Goal: Transaction & Acquisition: Purchase product/service

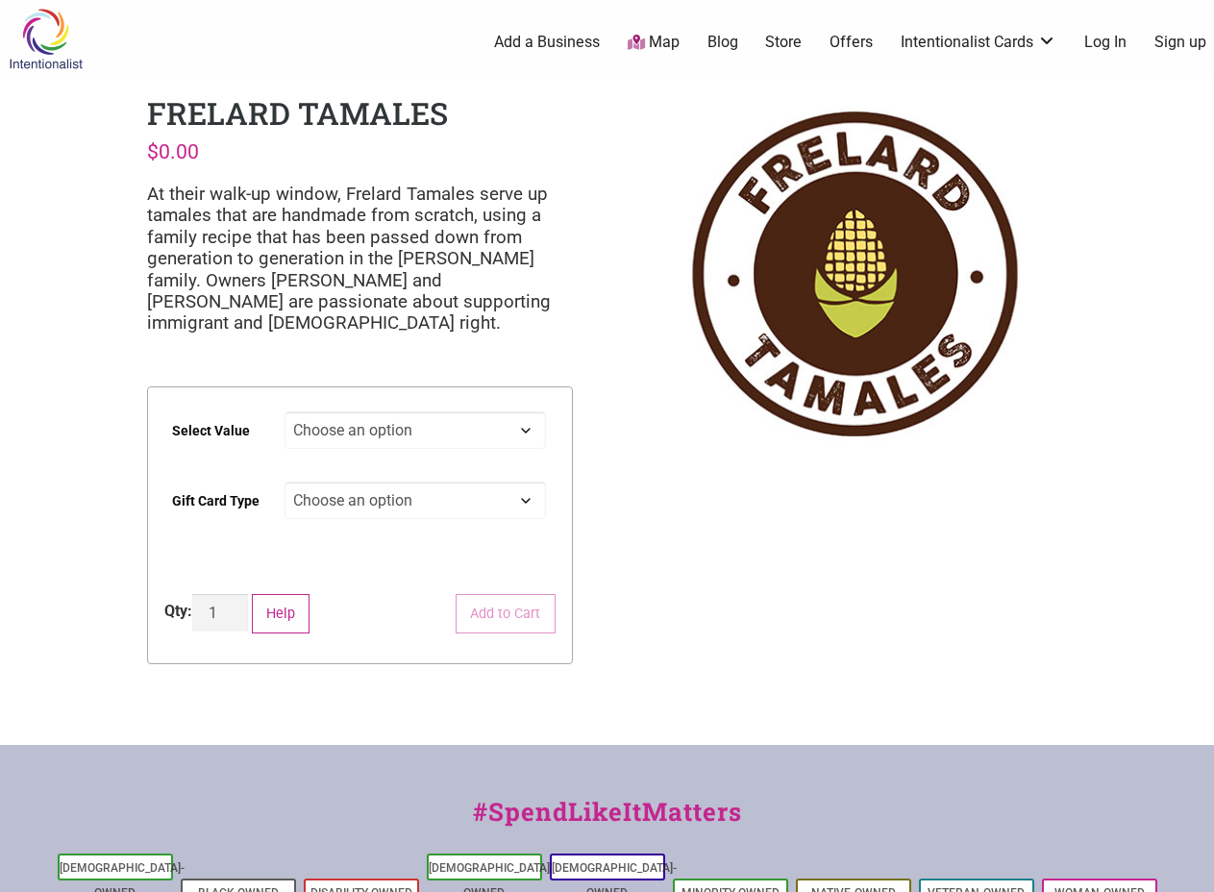
click at [525, 432] on select "Choose an option $25 $50 $100 $200 $500" at bounding box center [414, 429] width 261 height 37
select select "$500"
click at [284, 411] on select "Choose an option $25 $50 $100 $200 $500" at bounding box center [414, 429] width 261 height 37
click at [530, 499] on select "Choose an option Physical" at bounding box center [414, 500] width 261 height 37
select select "Physical"
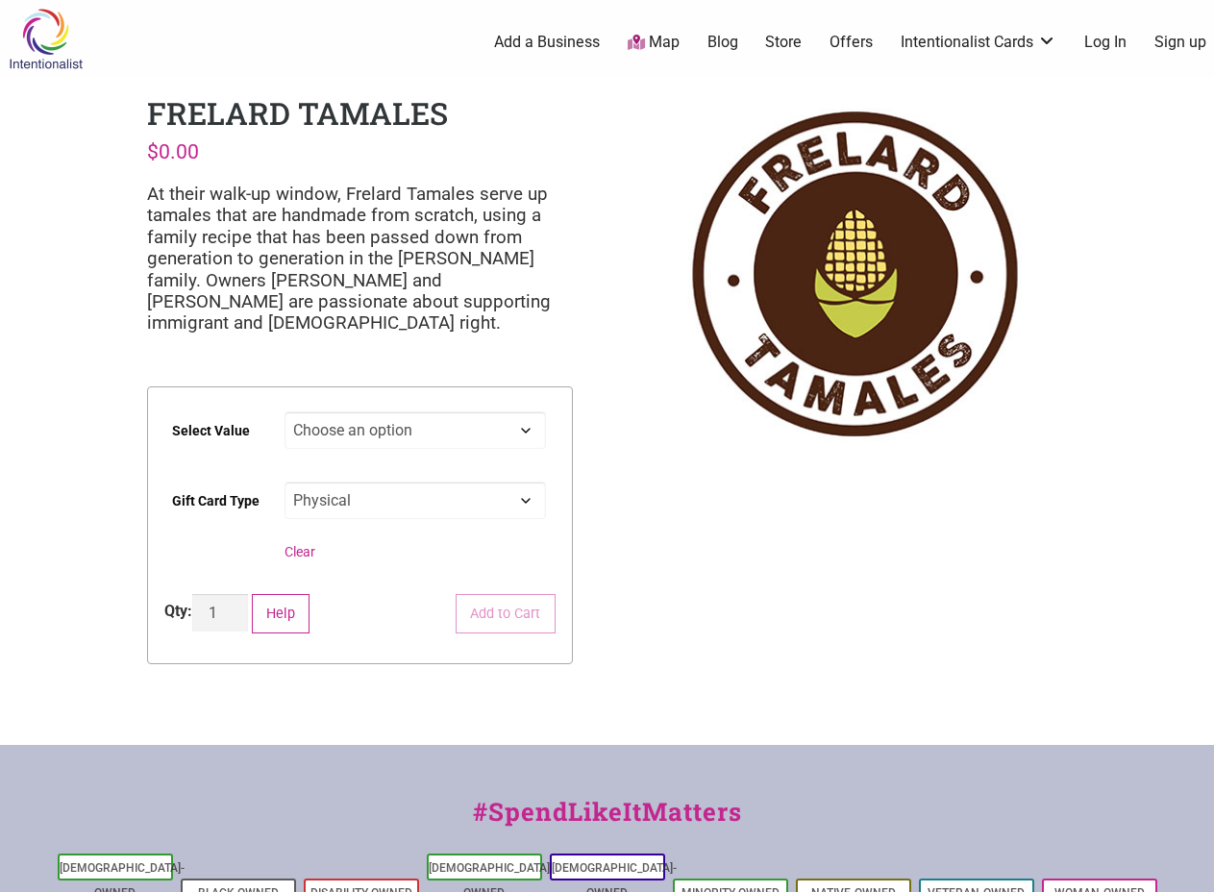
click at [284, 482] on select "Choose an option Physical" at bounding box center [414, 500] width 261 height 37
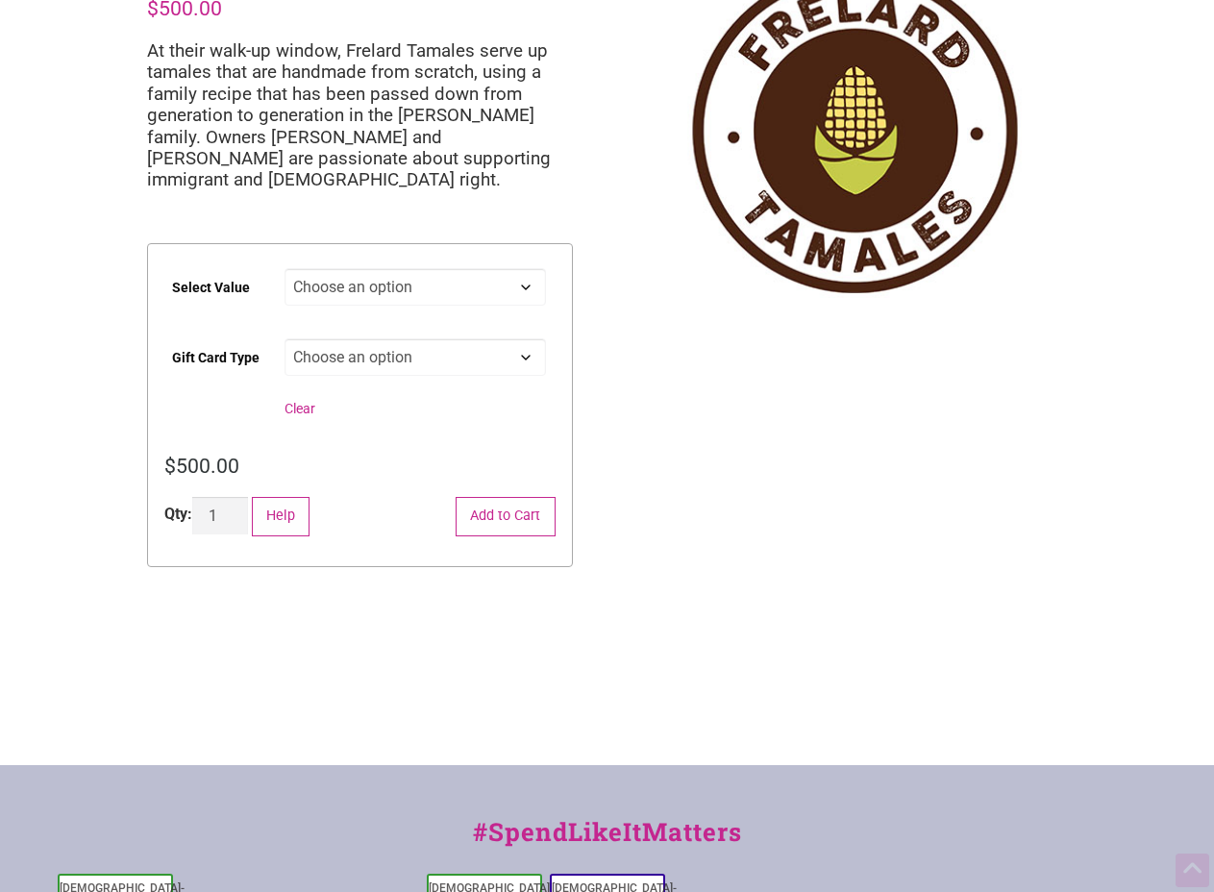
scroll to position [288, 0]
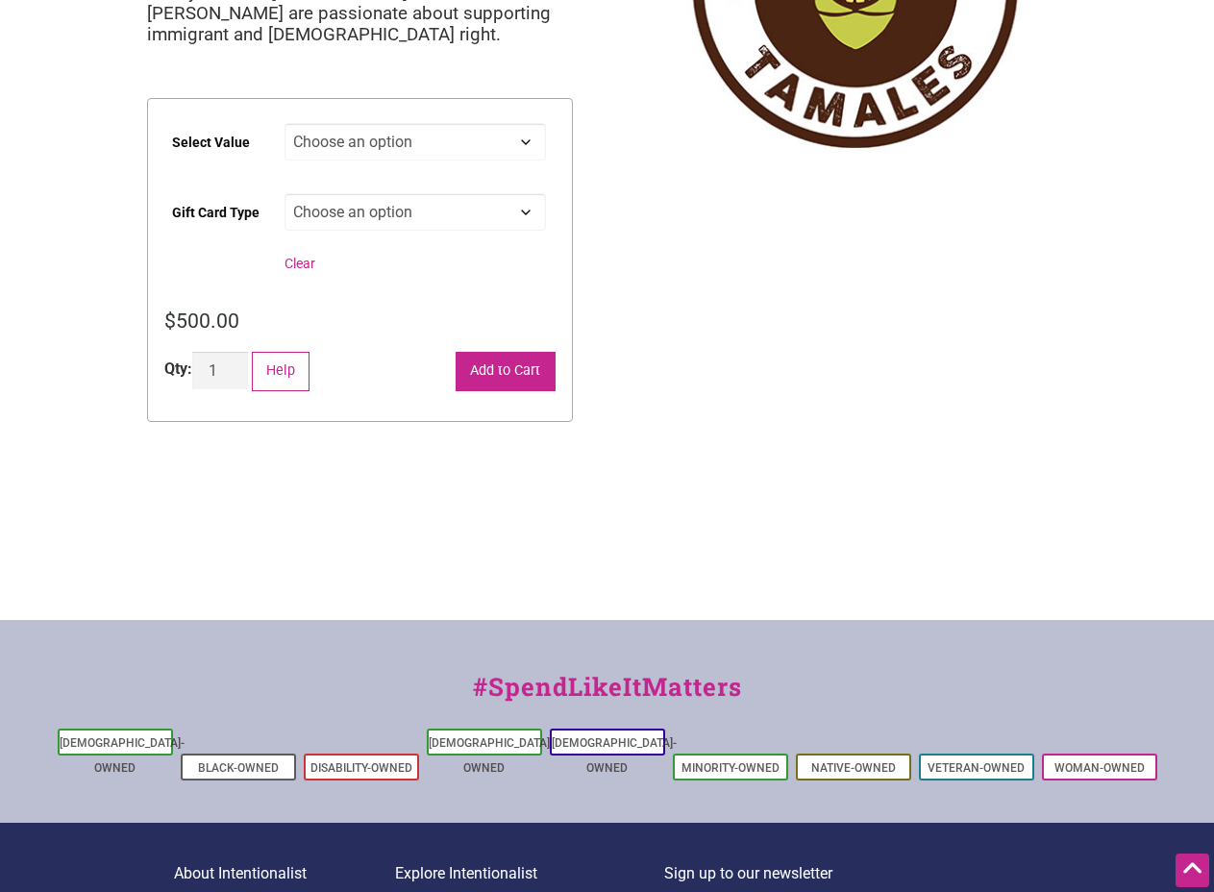
click at [475, 380] on button "Add to Cart" at bounding box center [506, 371] width 100 height 39
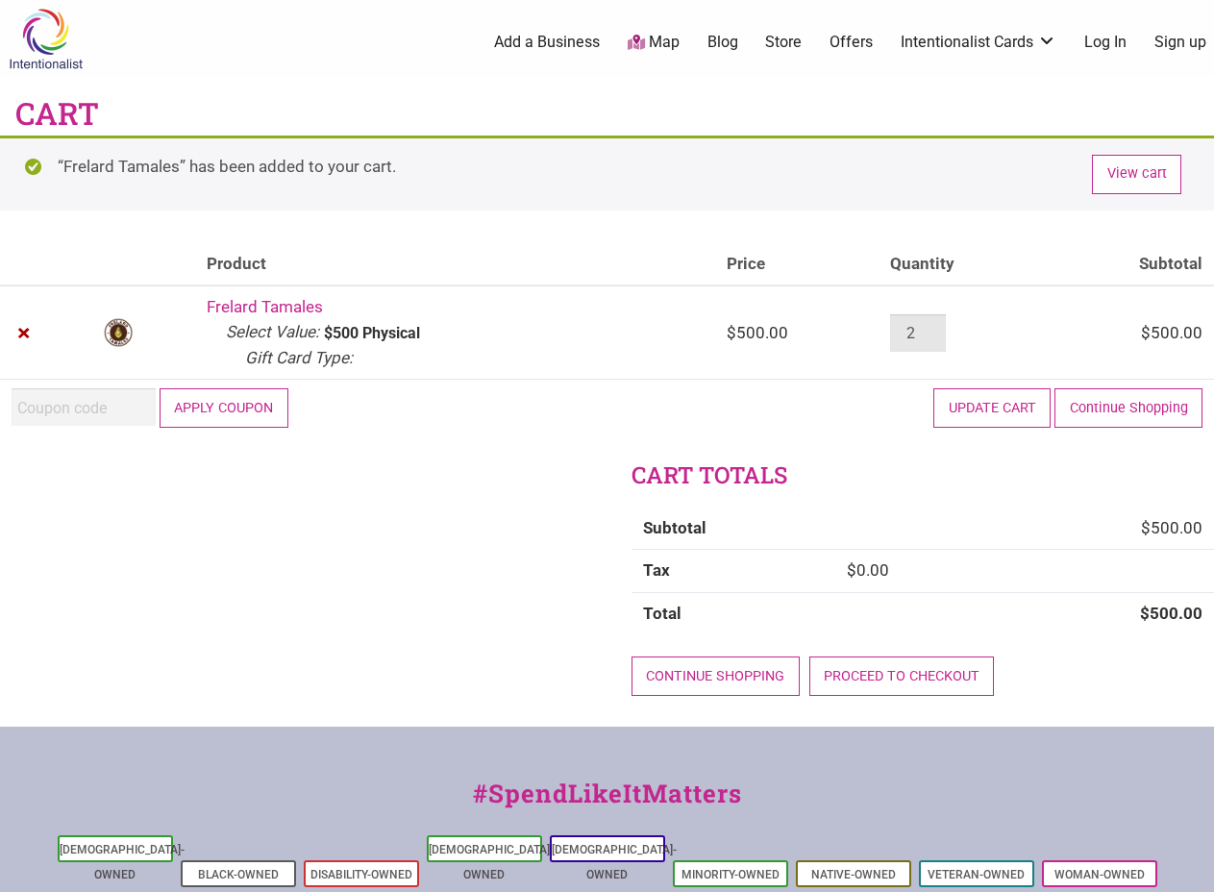
click at [937, 326] on input "2" at bounding box center [918, 332] width 56 height 37
click at [937, 326] on input "3" at bounding box center [918, 332] width 56 height 37
click at [937, 326] on input "4" at bounding box center [918, 332] width 56 height 37
click at [937, 326] on input "5" at bounding box center [918, 332] width 56 height 37
type input "6"
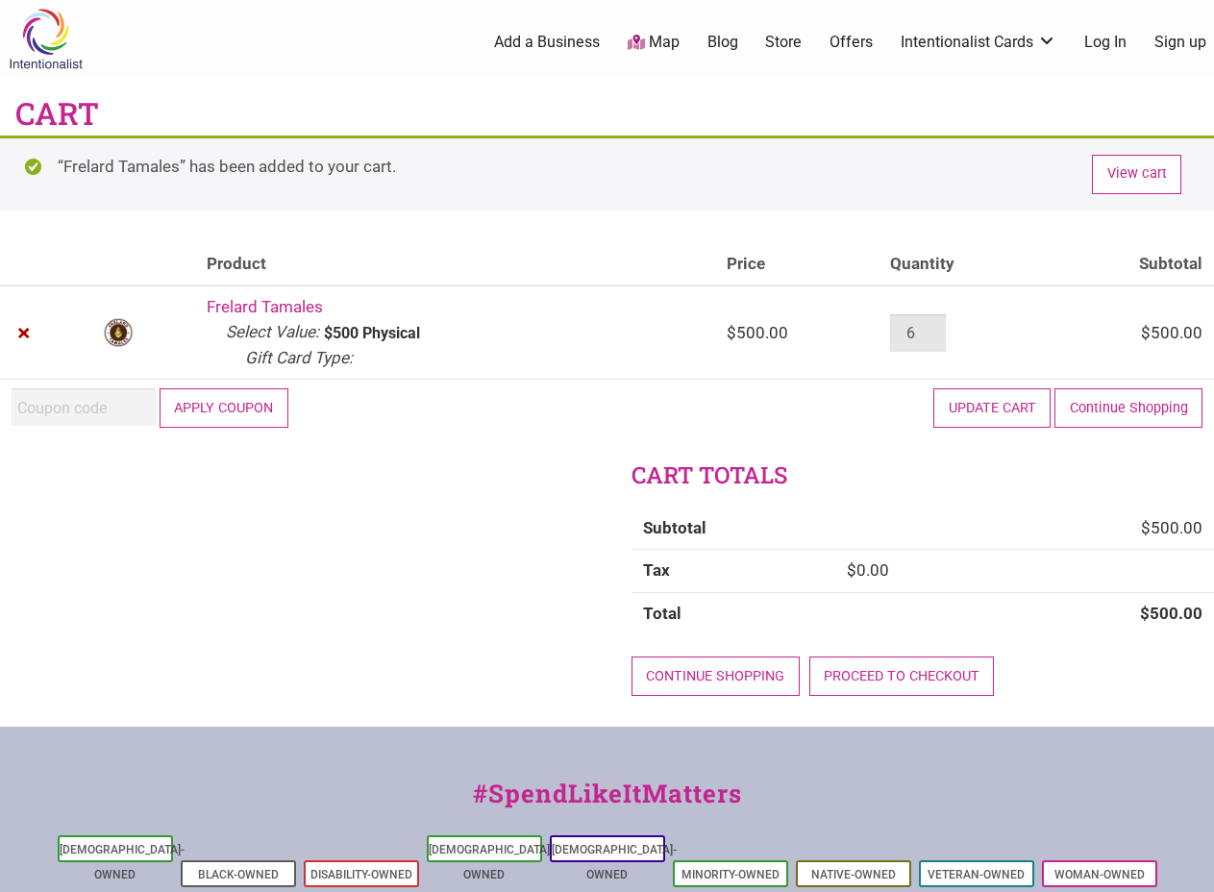
click at [937, 326] on input "6" at bounding box center [918, 332] width 56 height 37
click at [62, 407] on input "Coupon:" at bounding box center [84, 406] width 144 height 37
type input "2025JUNTOS"
click at [218, 408] on button "Apply coupon" at bounding box center [224, 407] width 129 height 39
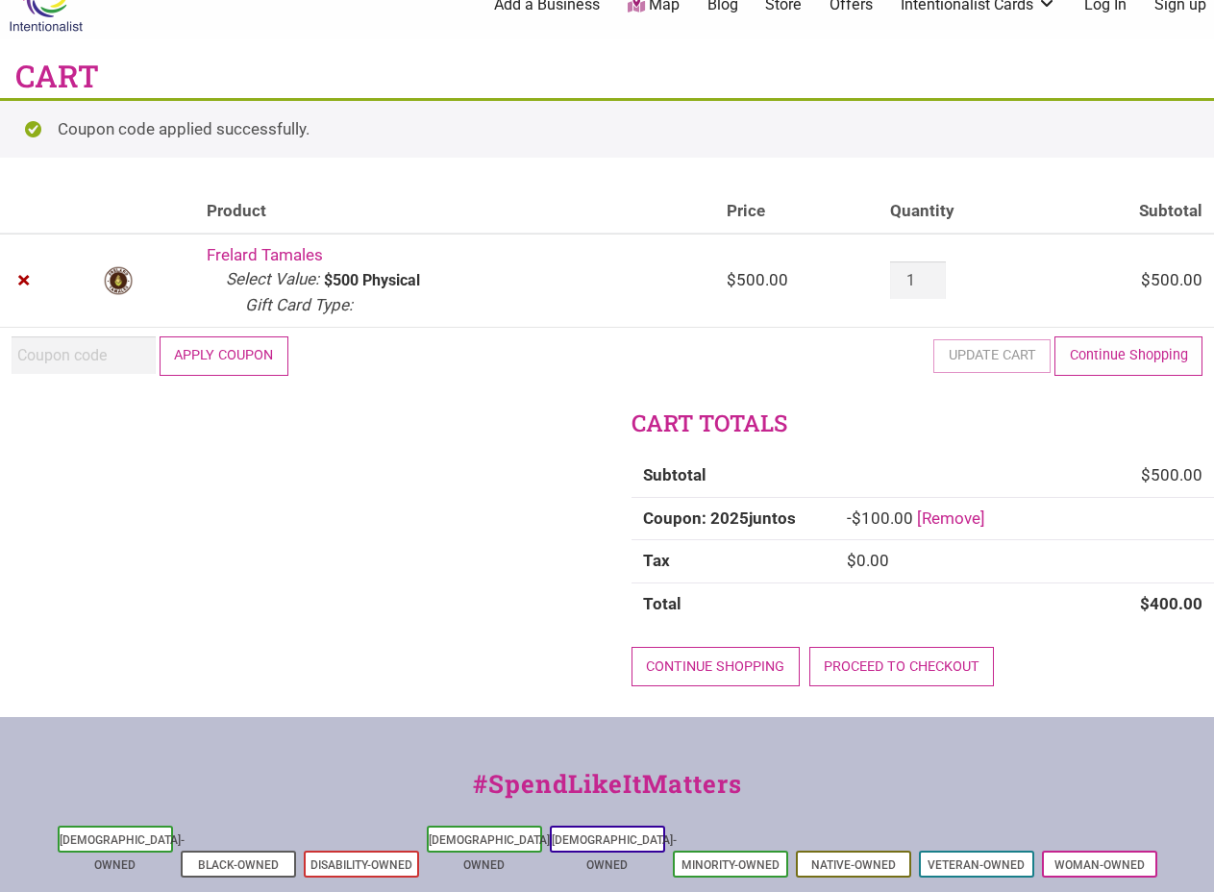
scroll to position [39, 0]
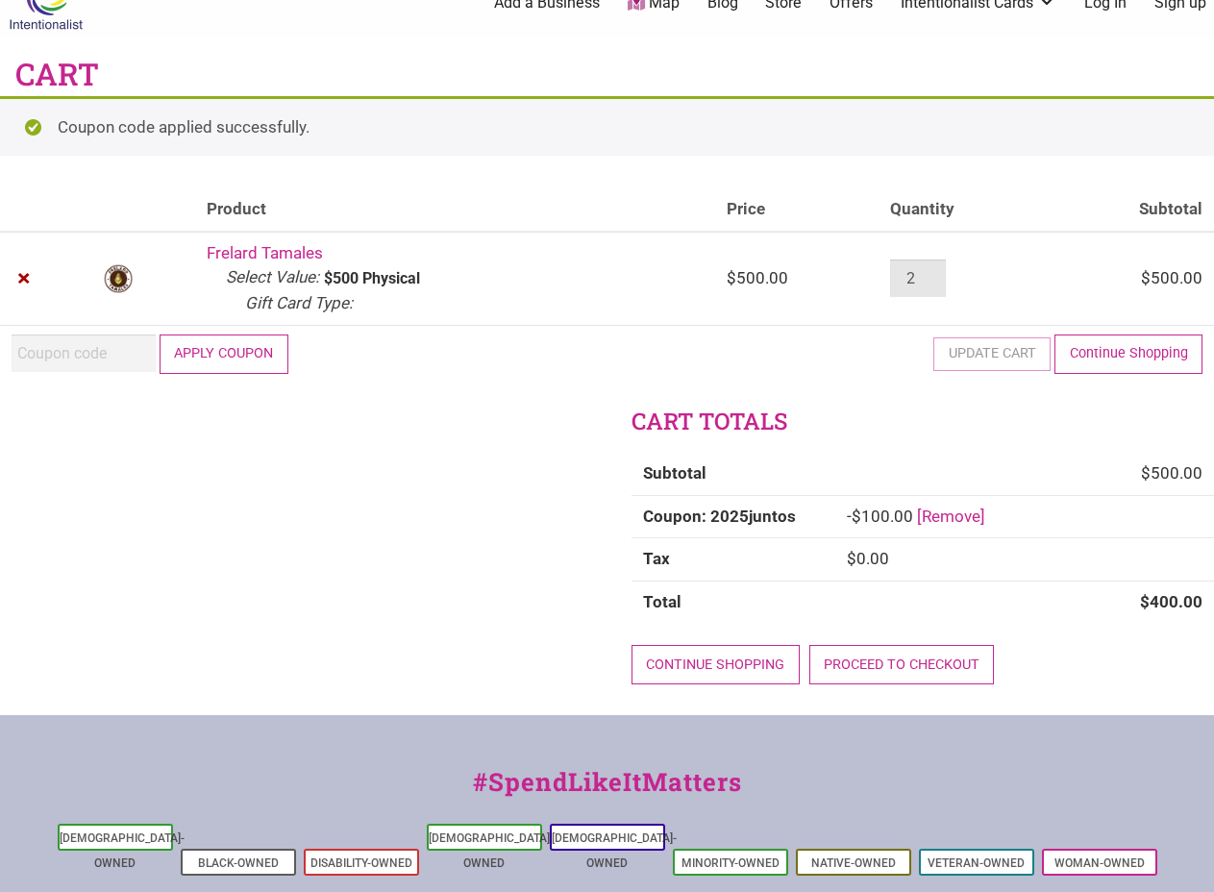
click at [934, 274] on input "2" at bounding box center [918, 277] width 56 height 37
click at [934, 274] on input "3" at bounding box center [918, 277] width 56 height 37
click at [934, 274] on input "4" at bounding box center [918, 277] width 56 height 37
click at [934, 274] on input "5" at bounding box center [918, 277] width 56 height 37
type input "6"
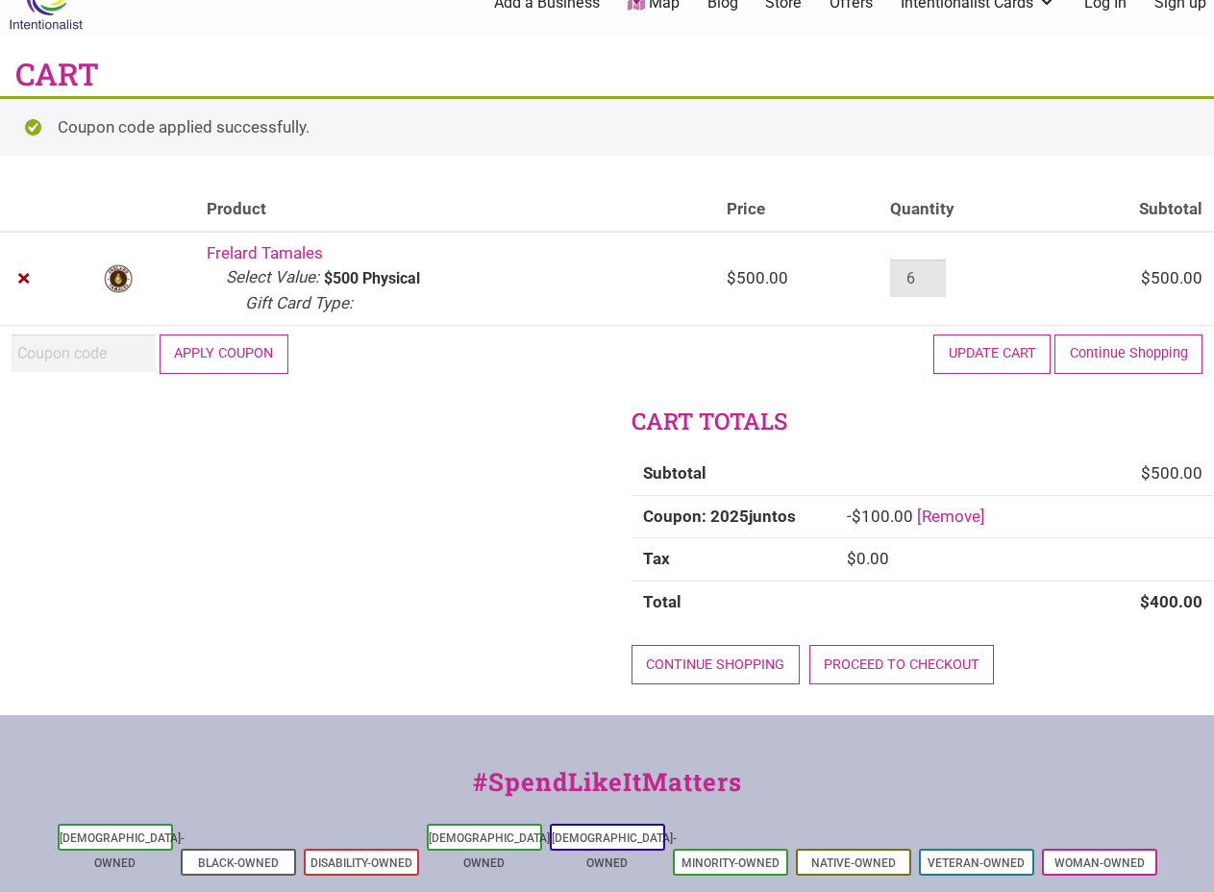
click at [934, 274] on input "6" at bounding box center [918, 277] width 56 height 37
click at [70, 356] on input "Coupon:" at bounding box center [84, 352] width 144 height 37
click at [975, 347] on button "Update cart" at bounding box center [991, 353] width 117 height 39
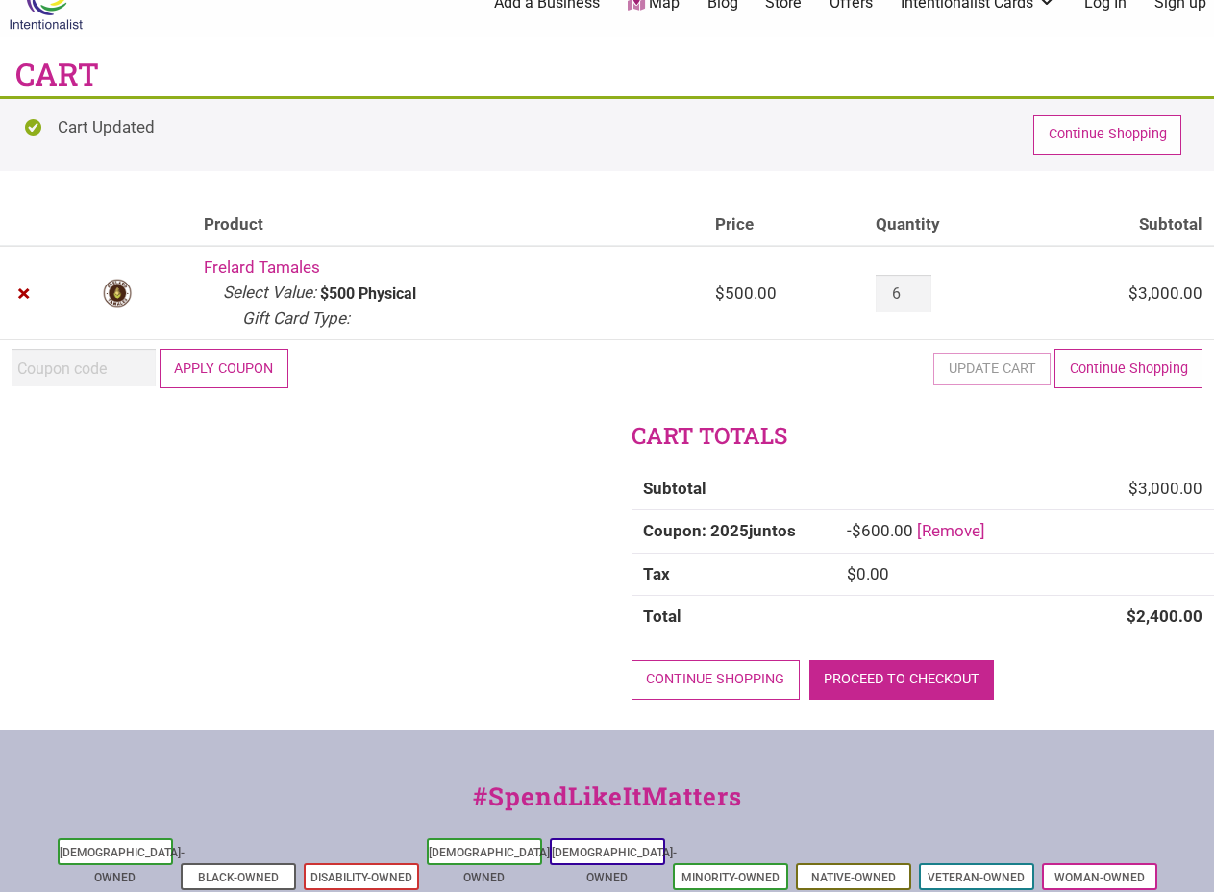
click at [917, 672] on link "Proceed to checkout" at bounding box center [901, 679] width 185 height 39
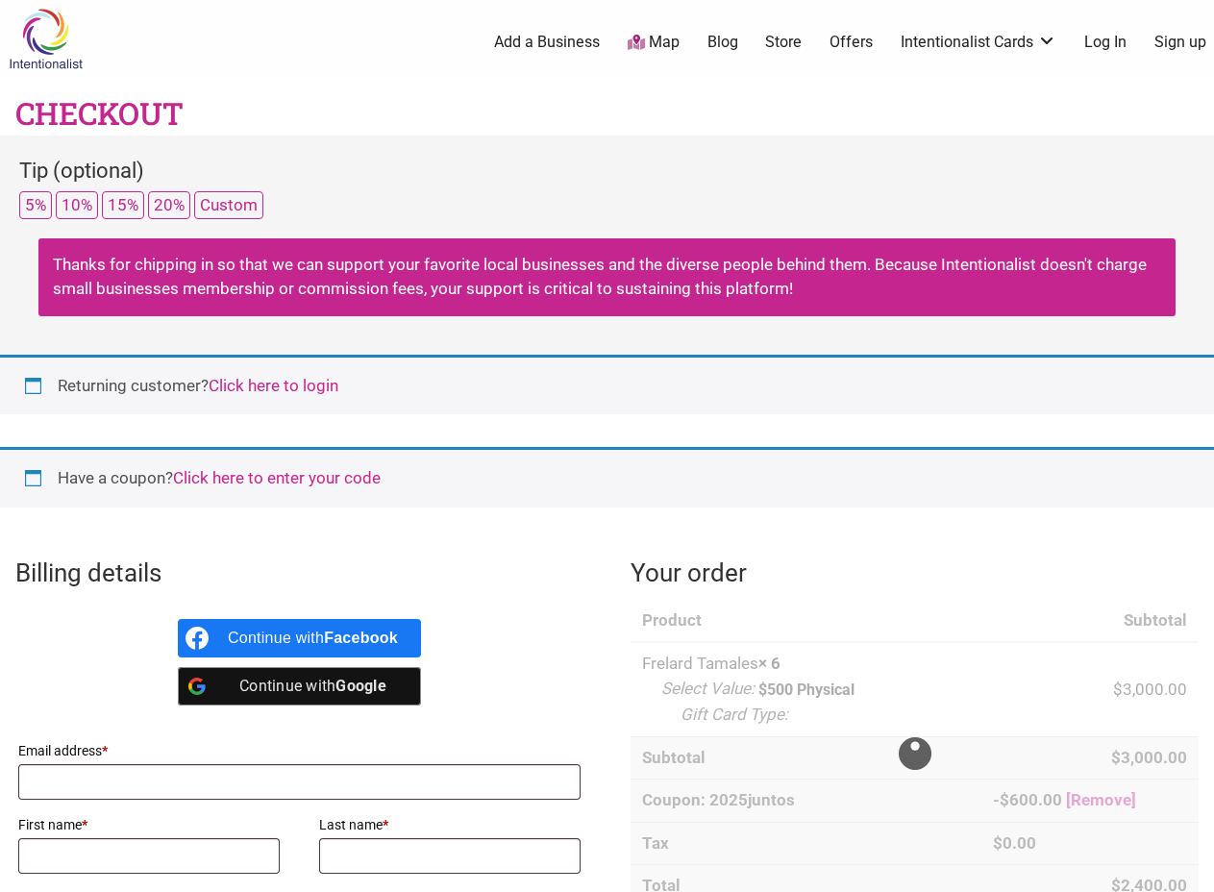
select select "WA"
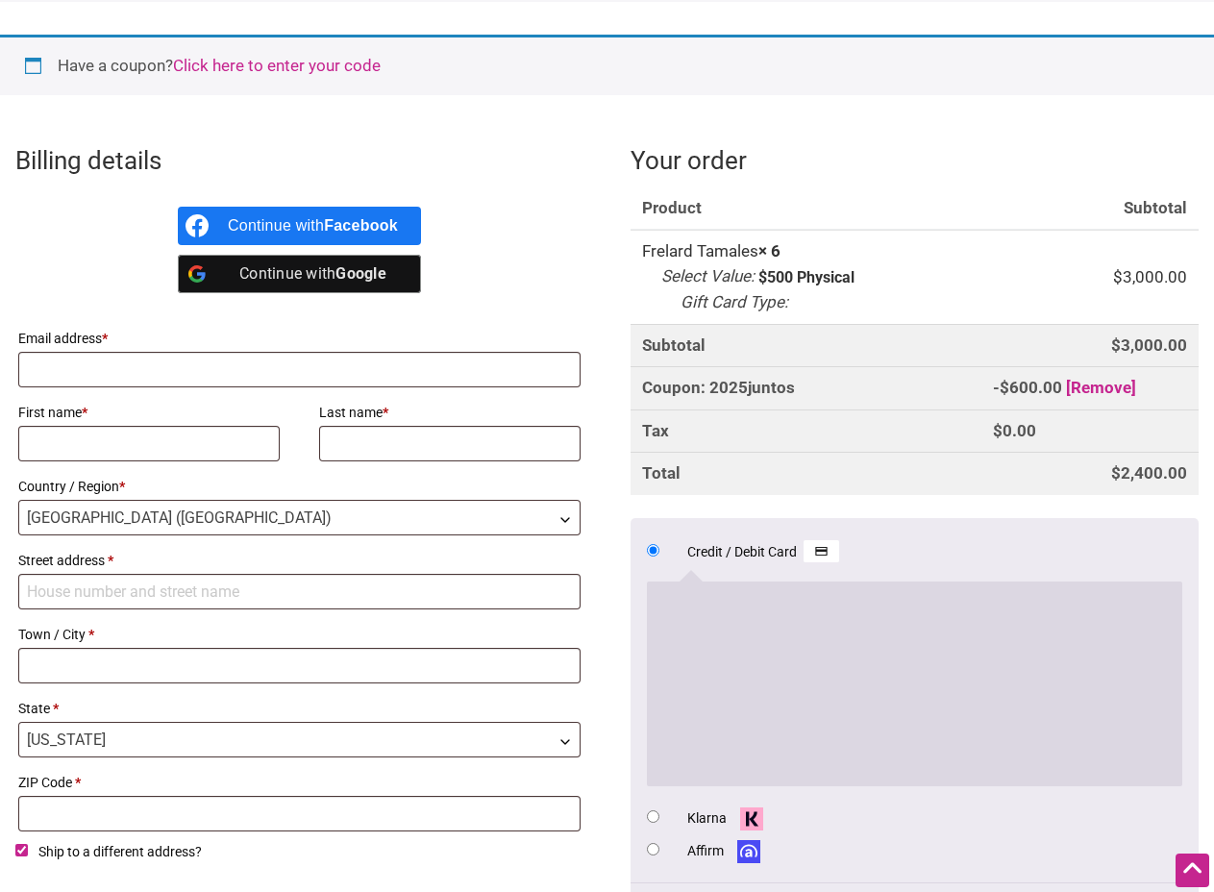
scroll to position [384, 0]
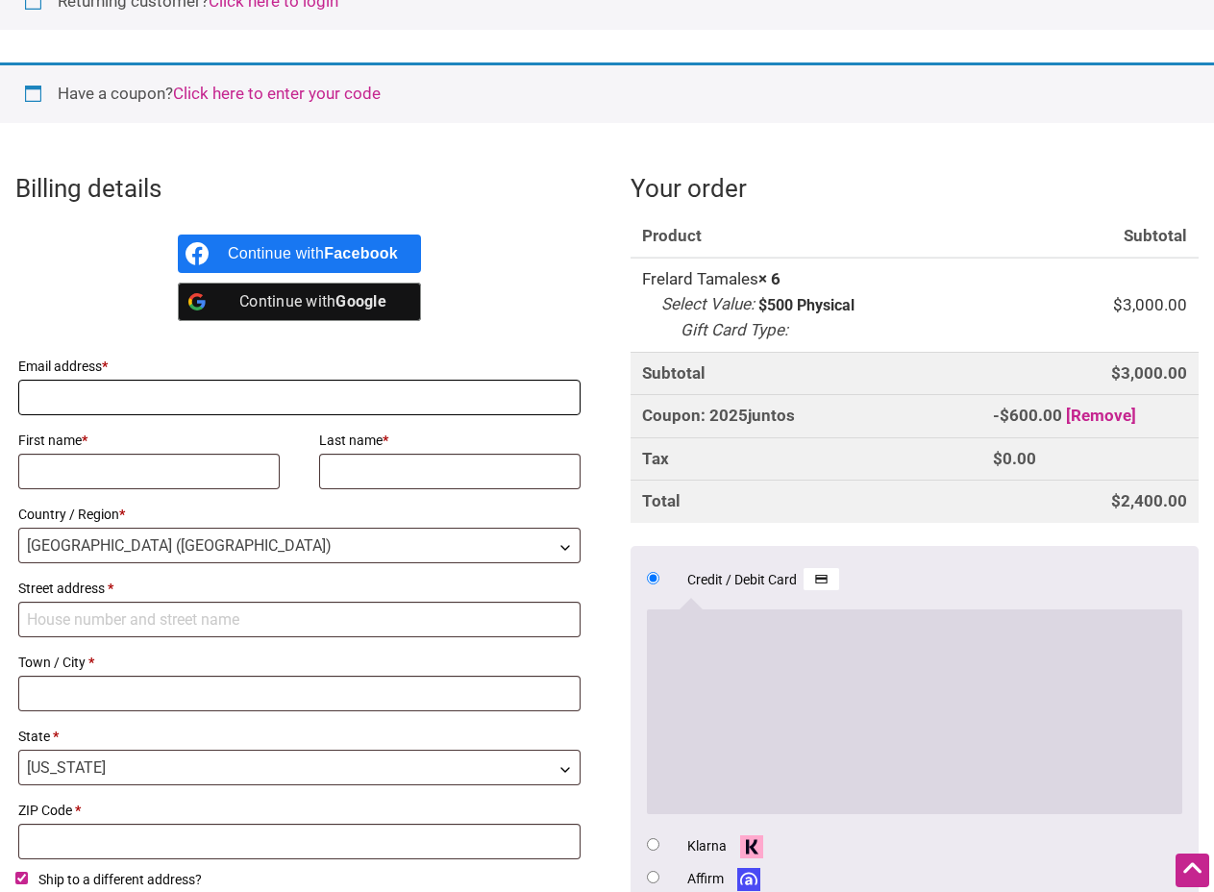
click at [75, 392] on input "Email address *" at bounding box center [299, 398] width 562 height 36
type input "richh@mountaineers.org"
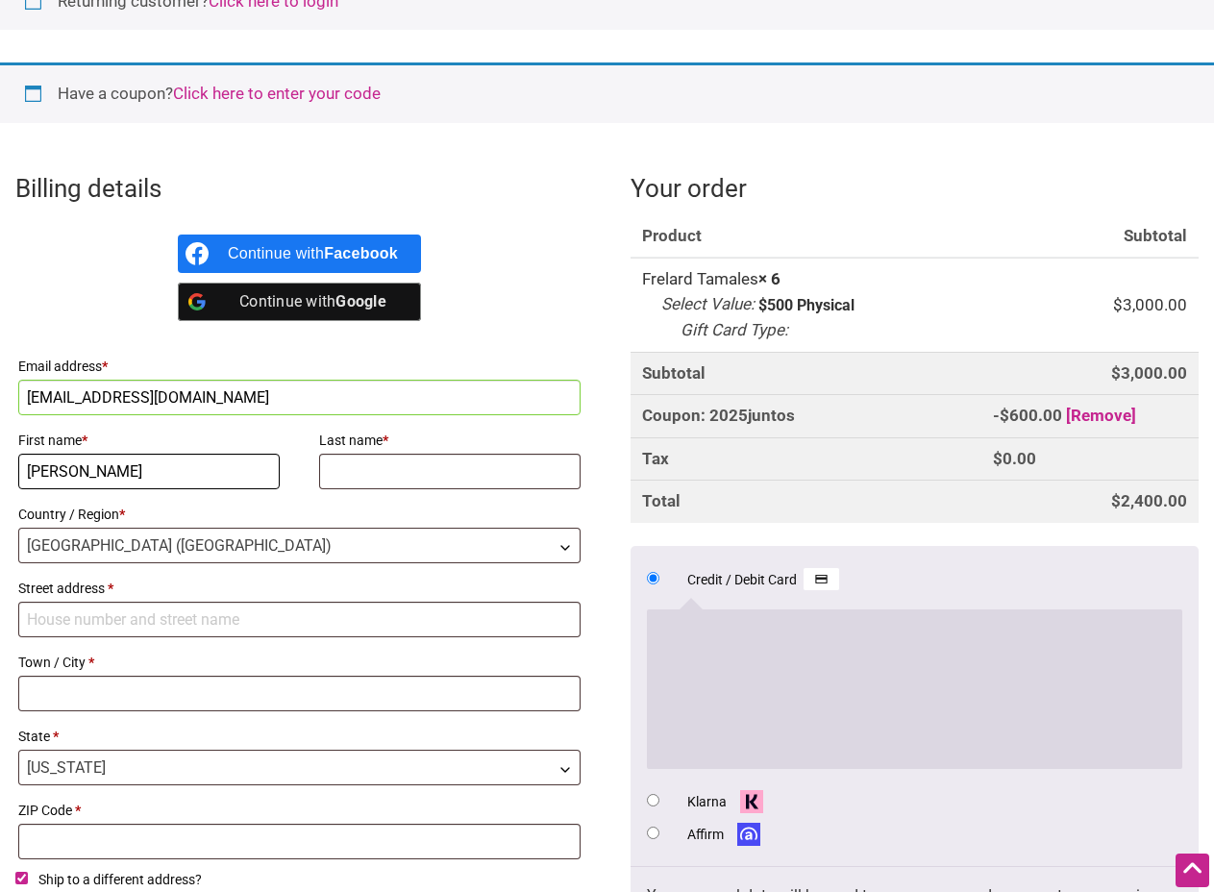
type input "Richard"
type input "Heine"
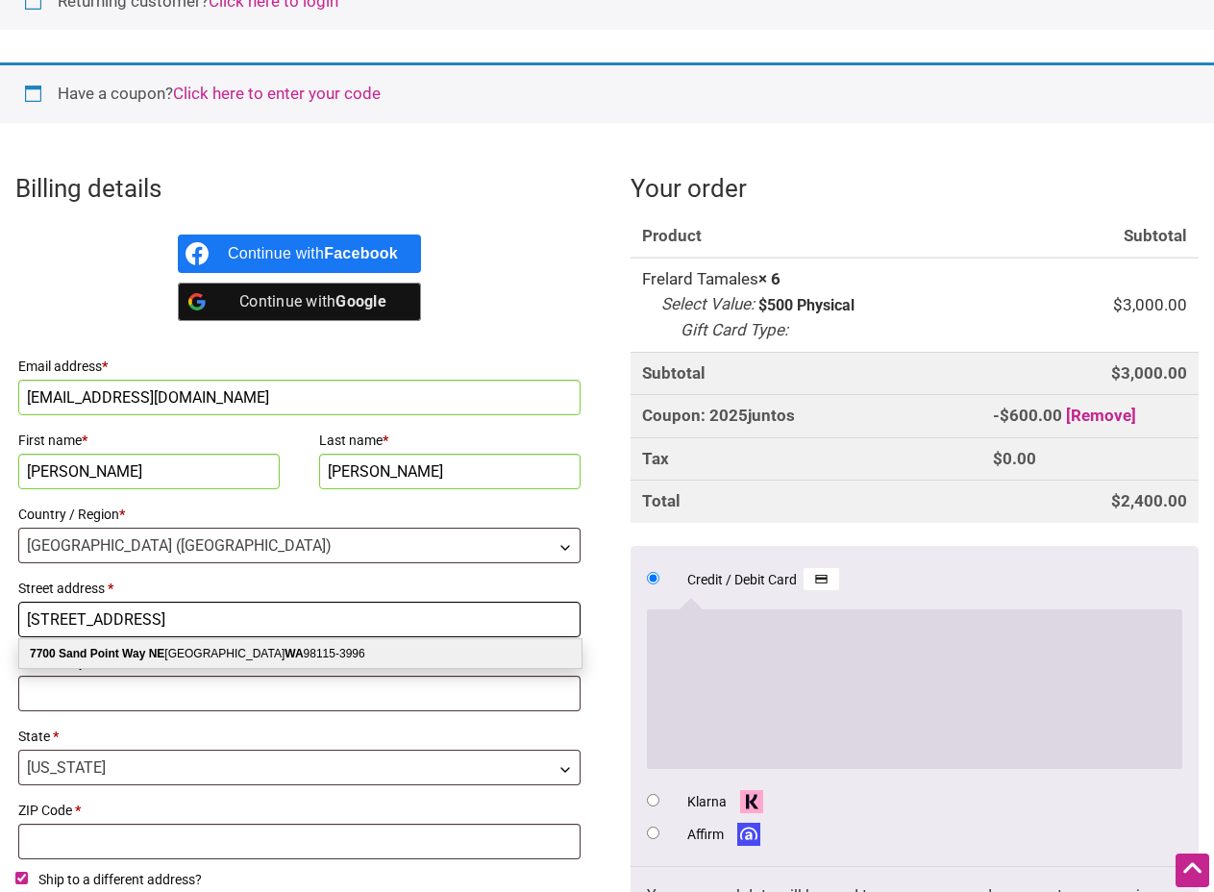
type input "7700 Sand Point Way NE"
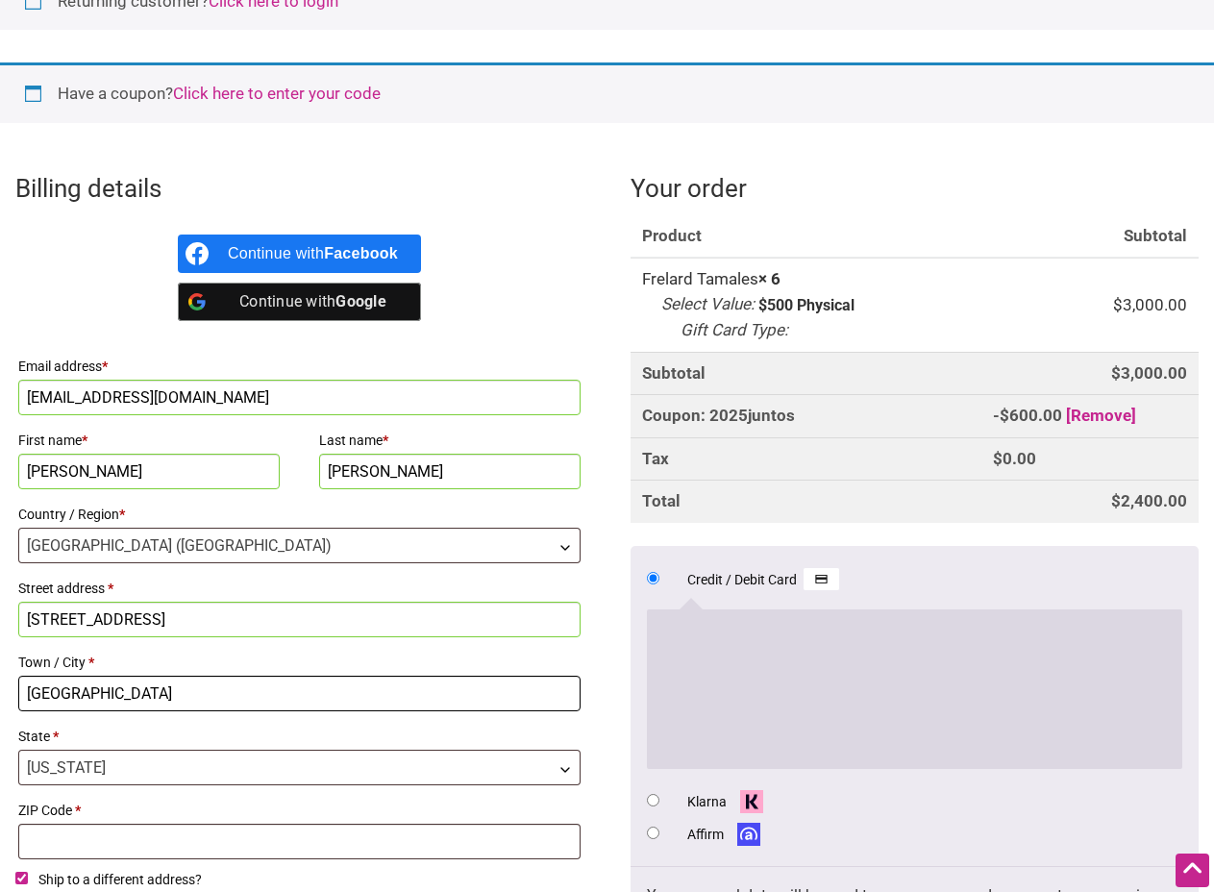
type input "Seattle"
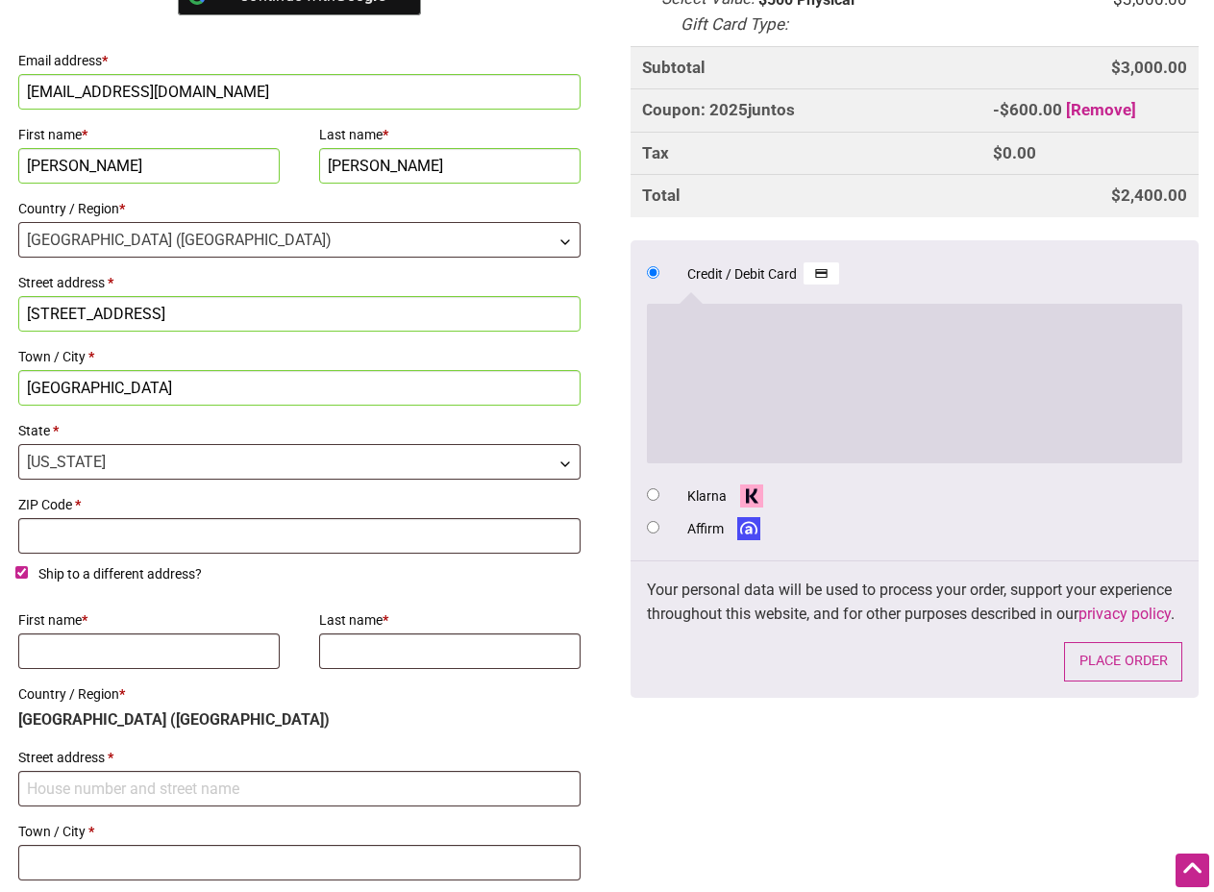
scroll to position [769, 0]
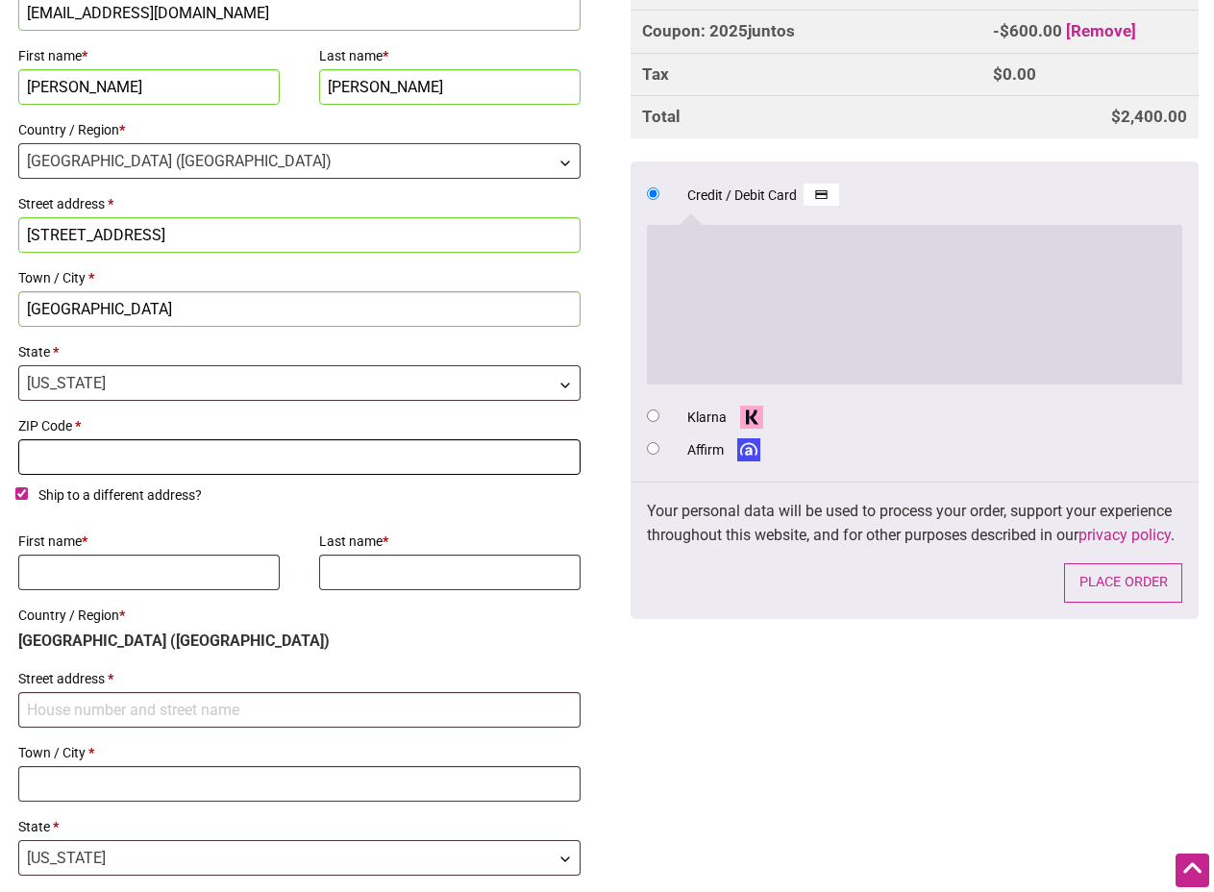
click at [86, 461] on input "ZIP Code *" at bounding box center [299, 457] width 562 height 36
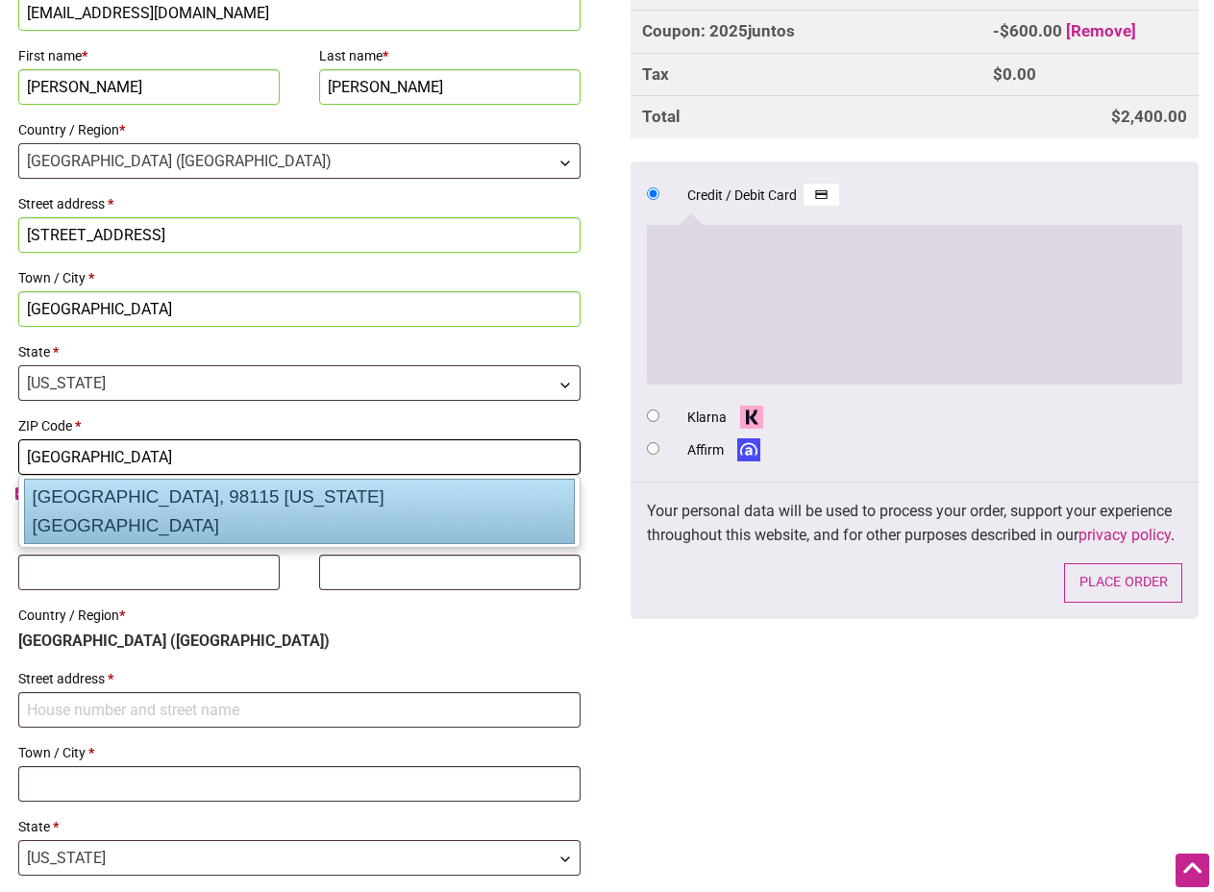
click at [96, 491] on div "Seattle, 98115 Washington US" at bounding box center [299, 511] width 551 height 65
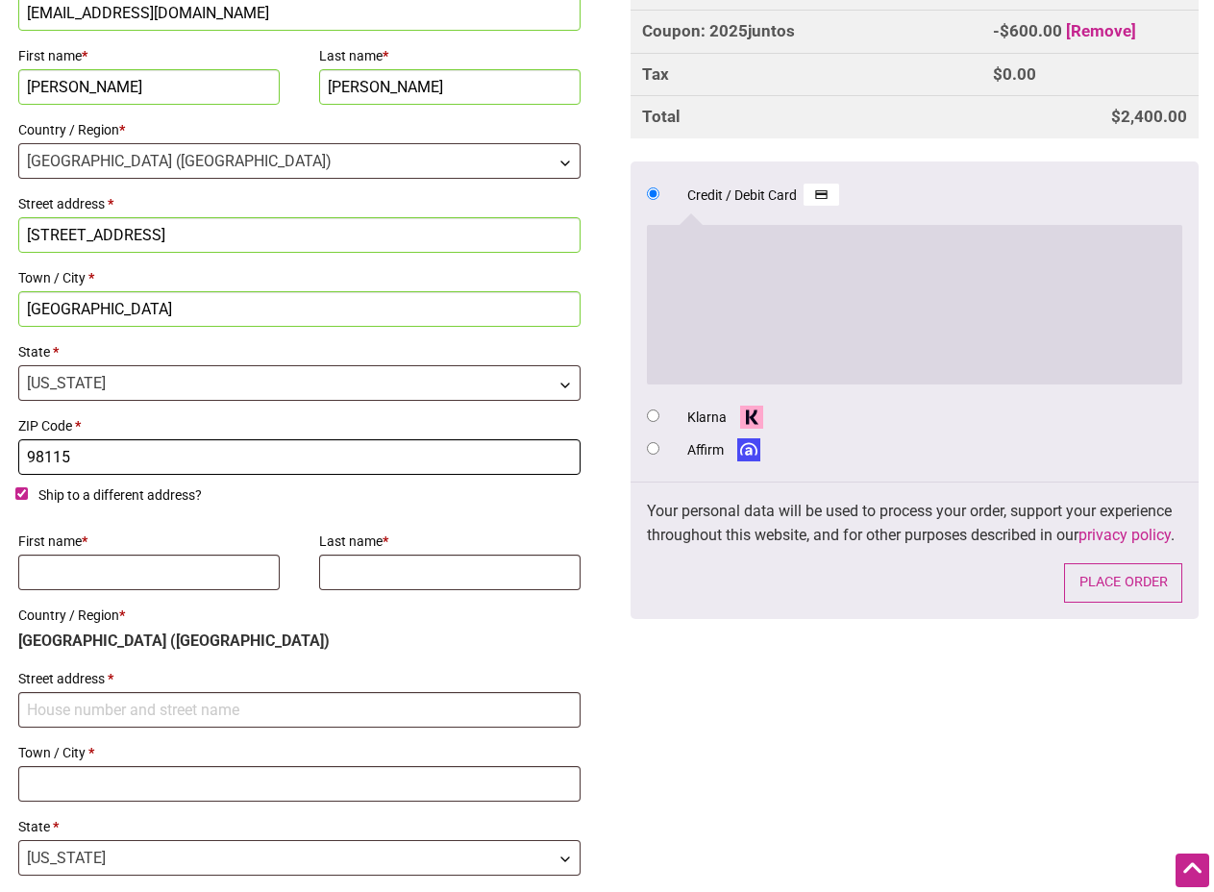
type input "98115"
click at [18, 491] on input "Ship to a different address?" at bounding box center [21, 493] width 12 height 12
checkbox input "false"
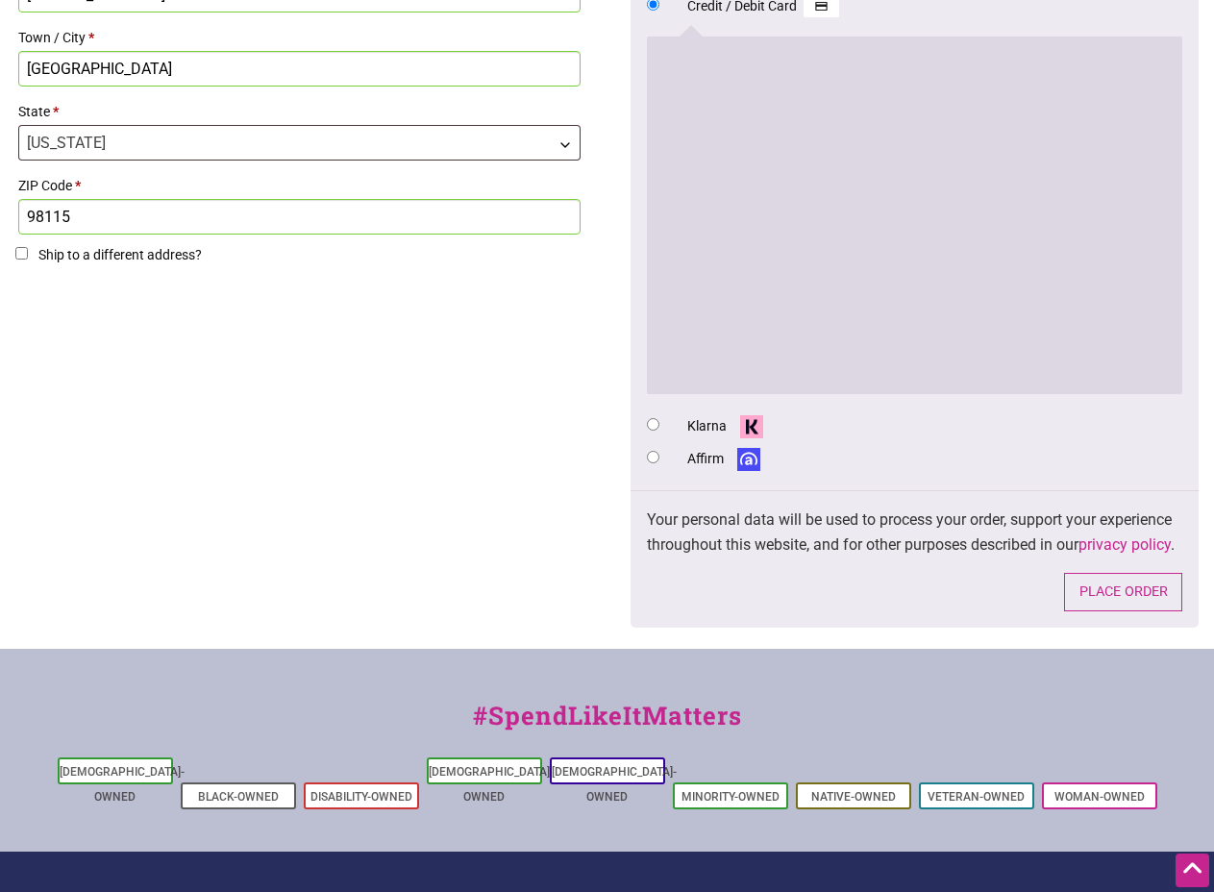
scroll to position [1057, 0]
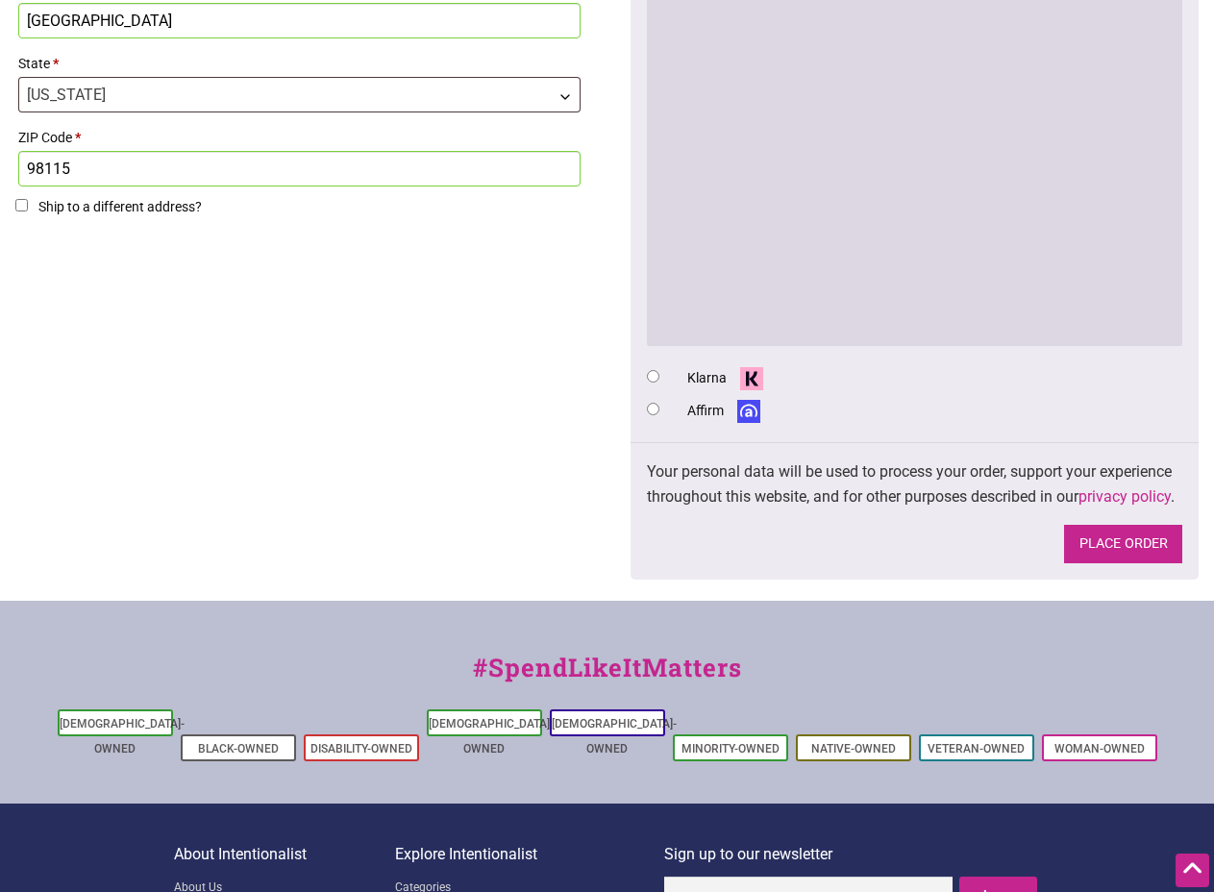
click at [1107, 564] on button "Place order" at bounding box center [1123, 544] width 118 height 39
